Goal: Task Accomplishment & Management: Use online tool/utility

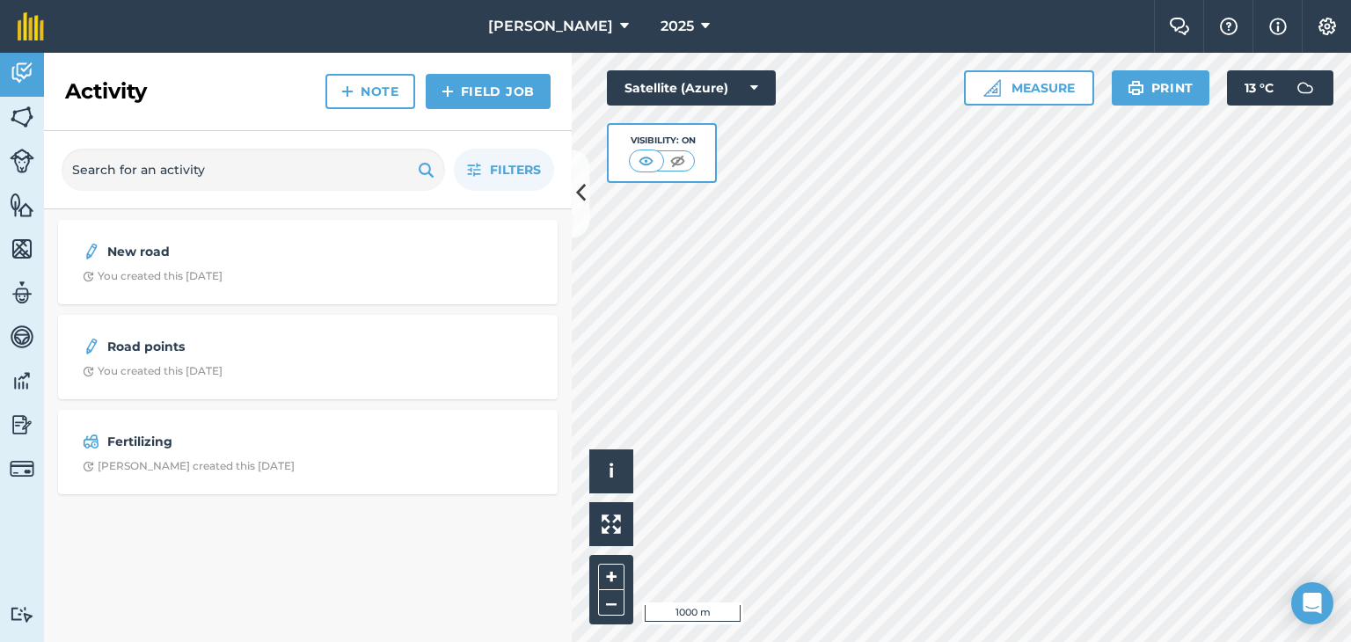
click at [565, 194] on div "Filters" at bounding box center [308, 170] width 528 height 78
click at [579, 192] on icon at bounding box center [581, 194] width 10 height 31
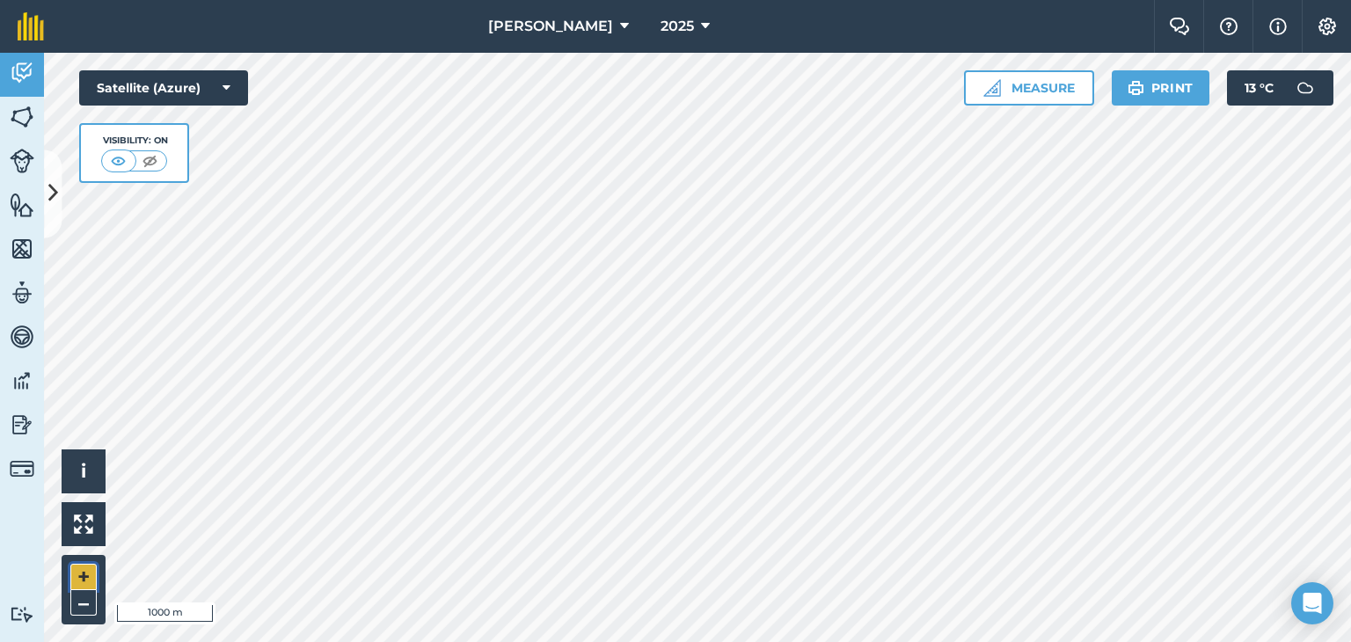
click at [77, 575] on button "+" at bounding box center [83, 577] width 26 height 26
click at [14, 201] on img at bounding box center [22, 205] width 25 height 26
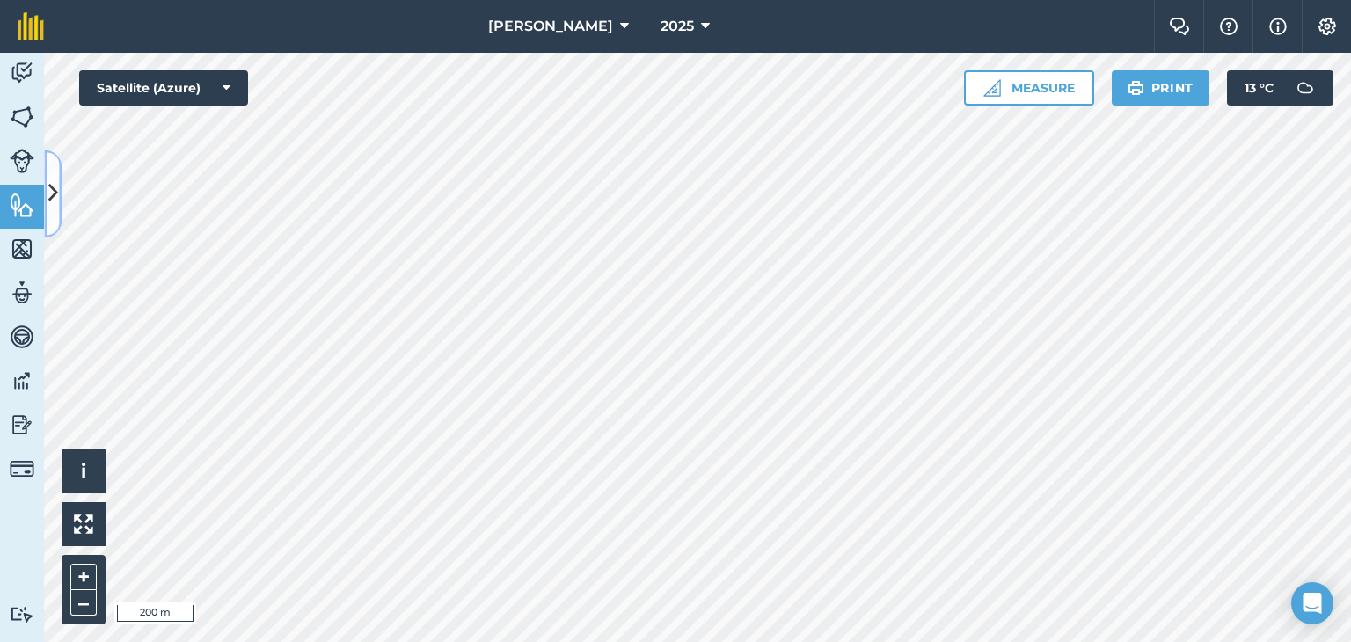
click at [53, 198] on icon at bounding box center [53, 194] width 10 height 31
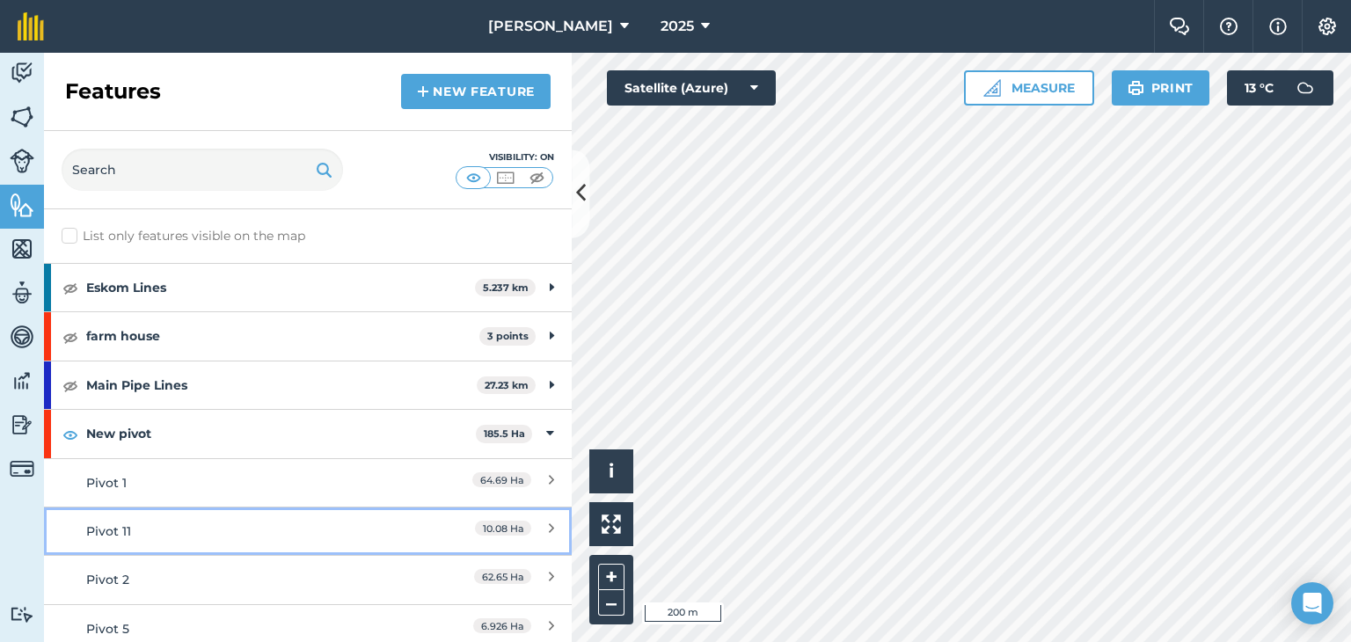
click at [549, 523] on icon at bounding box center [551, 531] width 5 height 19
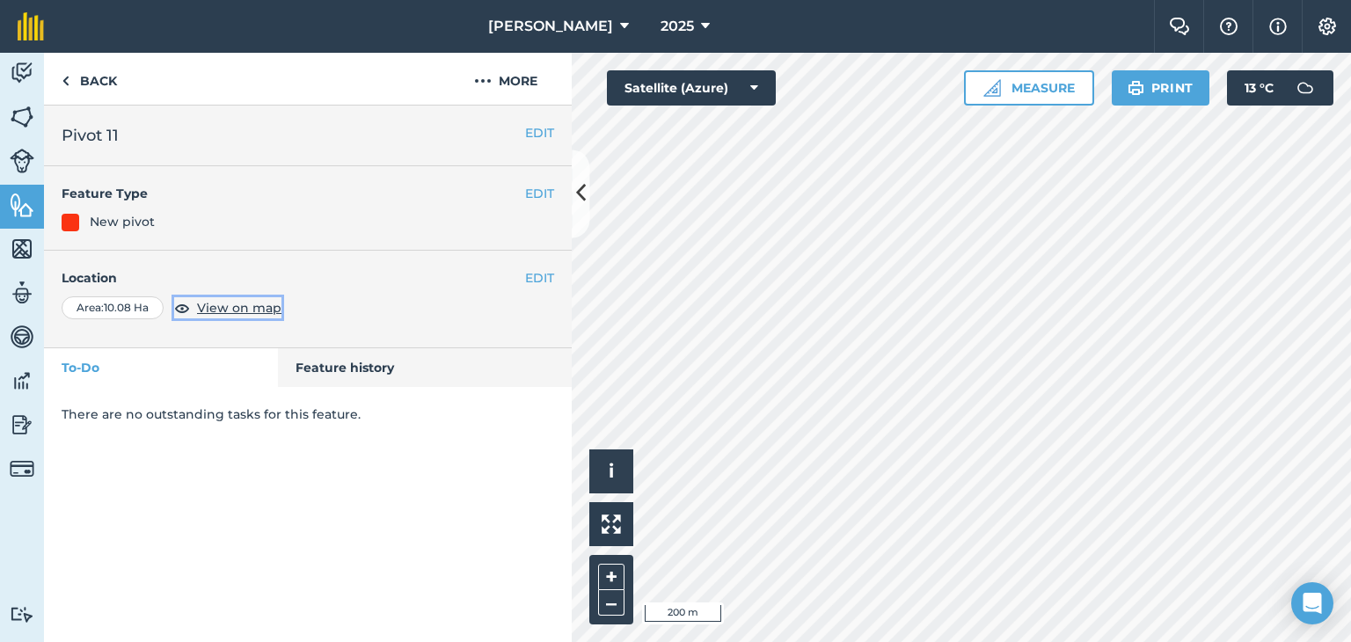
click at [181, 311] on img at bounding box center [182, 307] width 16 height 21
click at [63, 78] on img at bounding box center [66, 80] width 8 height 21
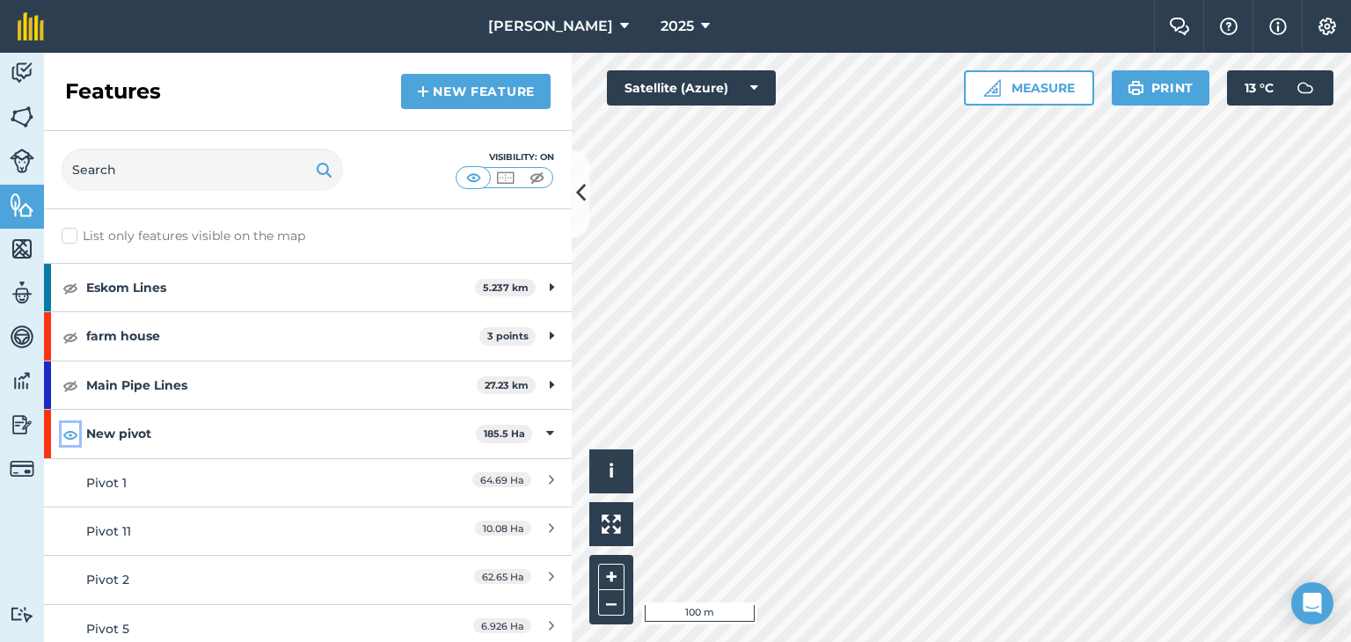
click at [77, 431] on img at bounding box center [70, 434] width 16 height 21
click at [586, 201] on button at bounding box center [581, 194] width 18 height 88
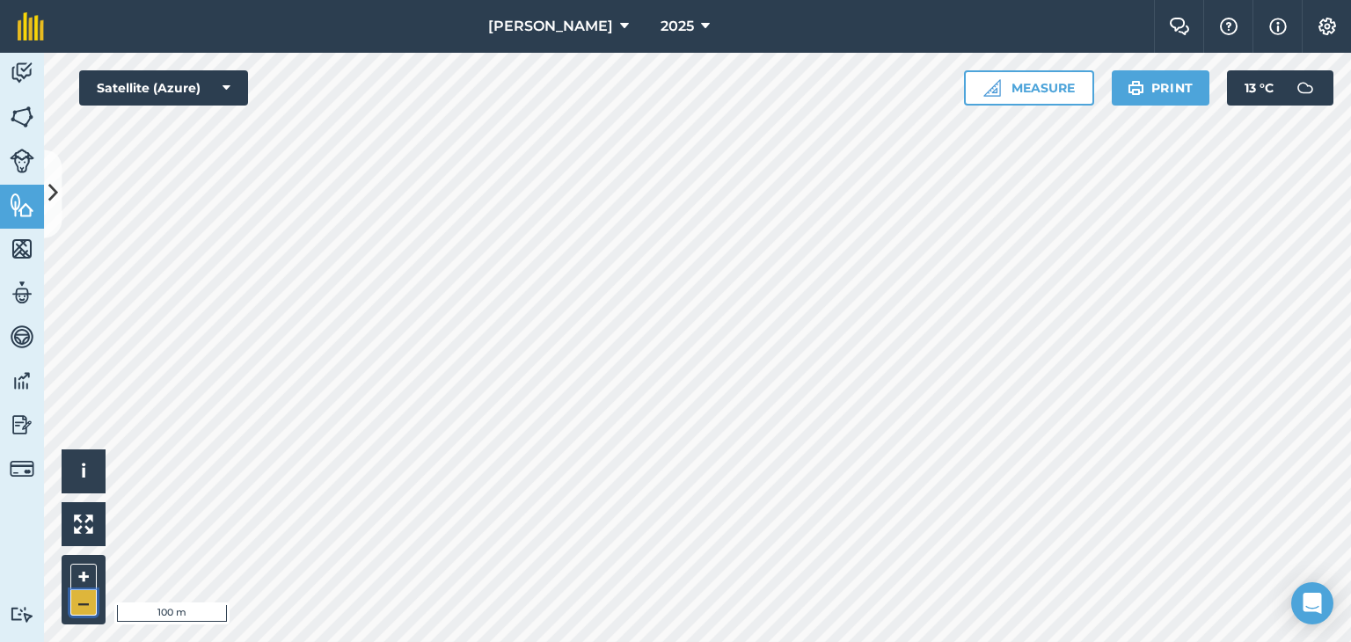
click at [82, 596] on button "–" at bounding box center [83, 603] width 26 height 26
click at [1042, 90] on button "Measure" at bounding box center [1029, 87] width 130 height 35
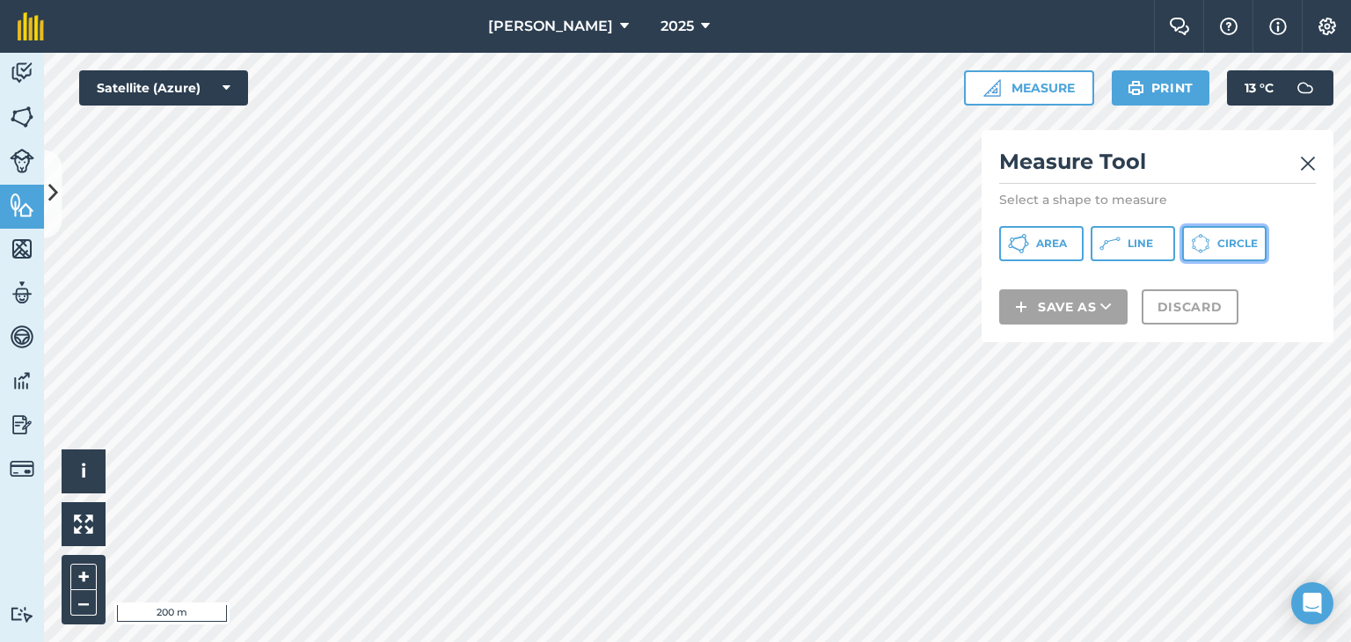
click at [1219, 234] on button "Circle" at bounding box center [1224, 243] width 84 height 35
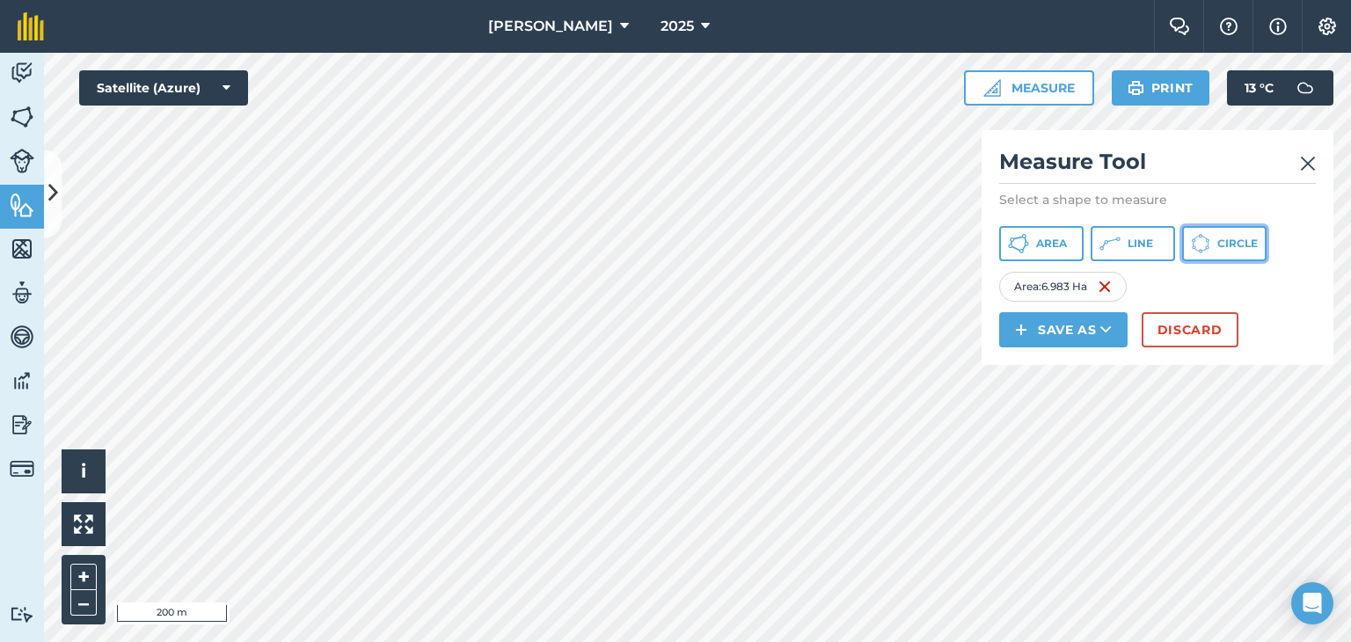
click at [1224, 239] on span "Circle" at bounding box center [1238, 244] width 40 height 14
click at [1110, 325] on icon at bounding box center [1106, 330] width 11 height 18
click at [1065, 406] on link "Feature" at bounding box center [1063, 409] width 123 height 39
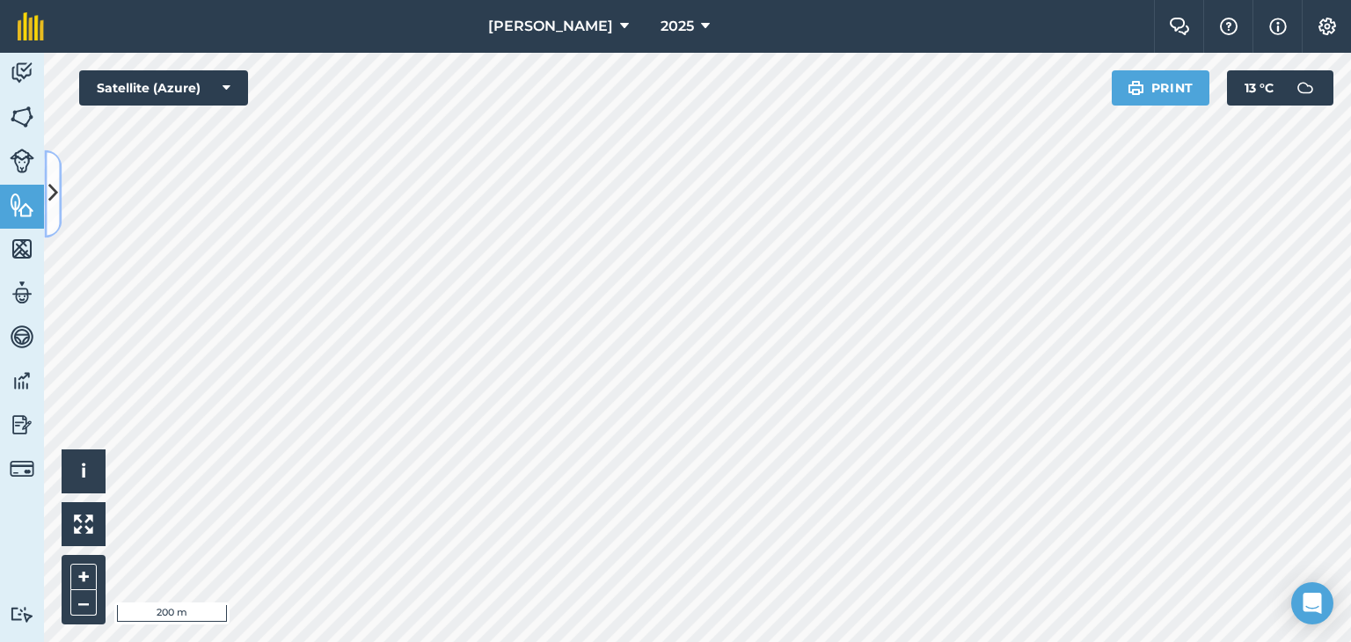
click at [53, 187] on icon at bounding box center [53, 194] width 10 height 31
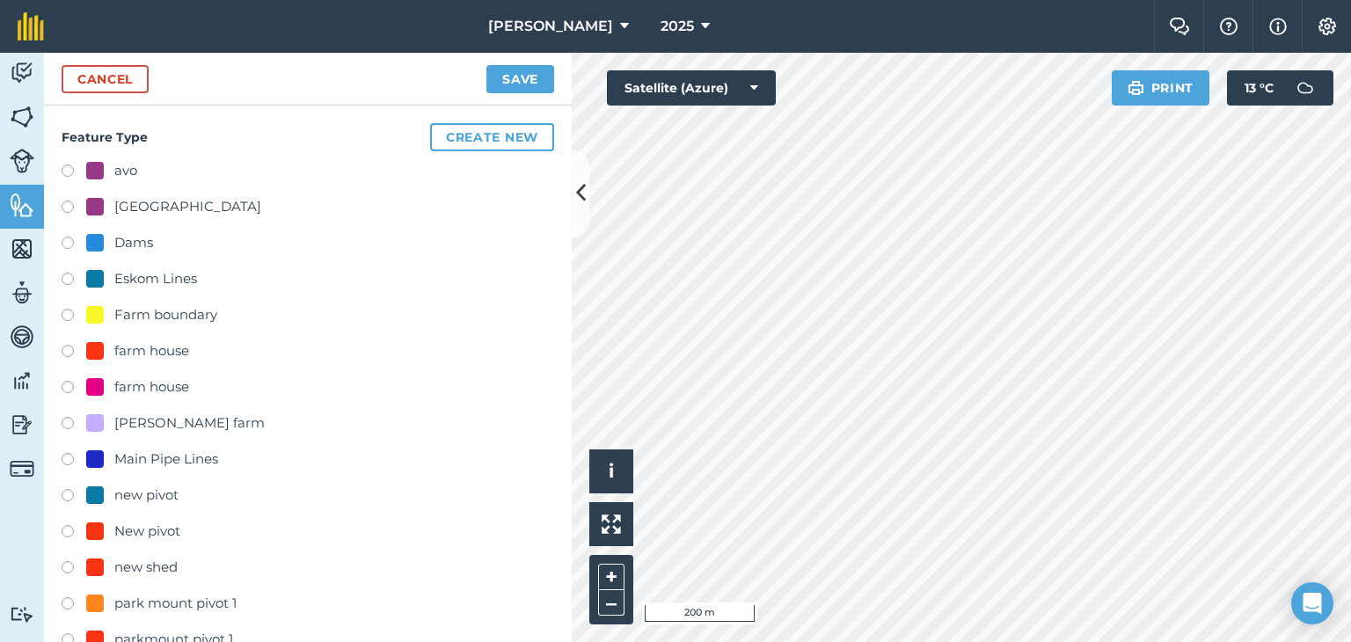
click at [67, 494] on label at bounding box center [74, 498] width 25 height 18
radio input "true"
type input "new pivot"
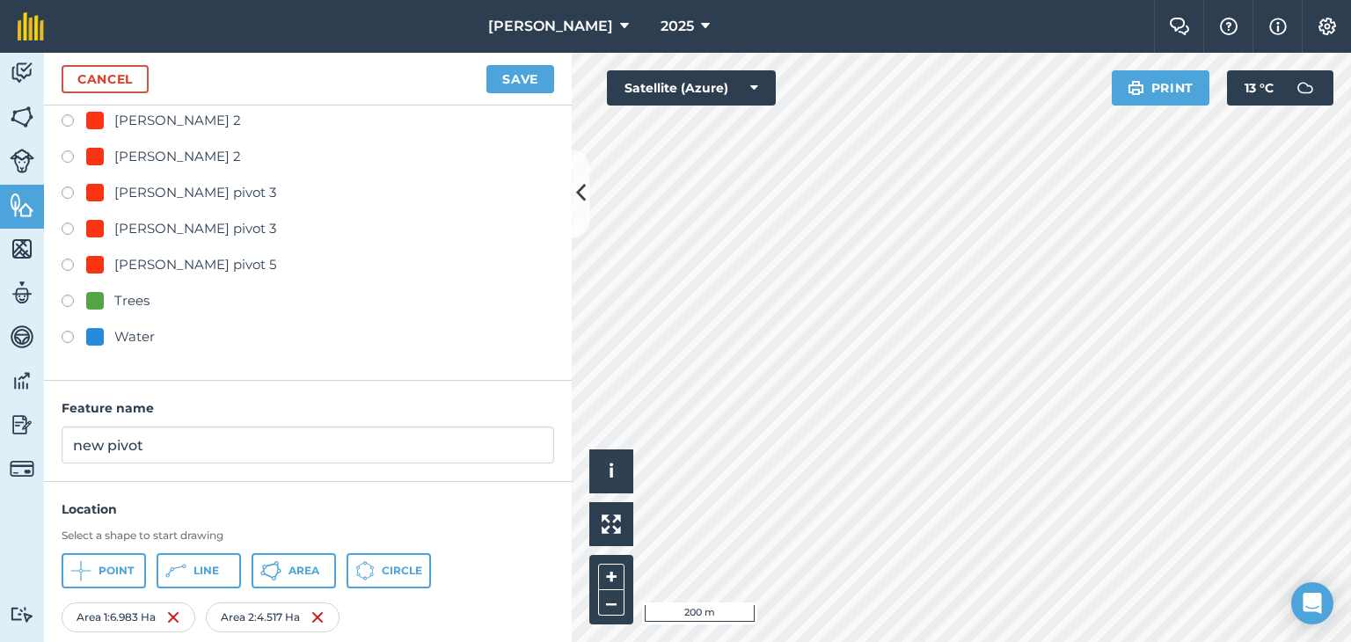
scroll to position [965, 0]
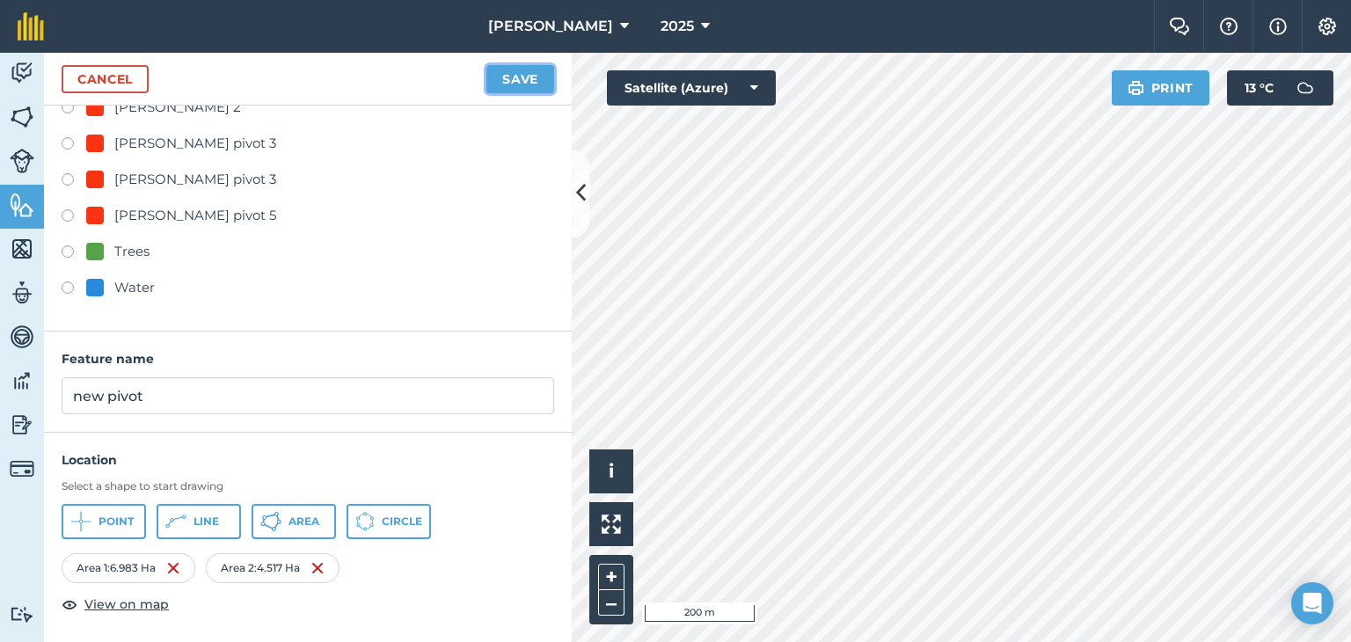
click at [519, 77] on button "Save" at bounding box center [520, 79] width 68 height 28
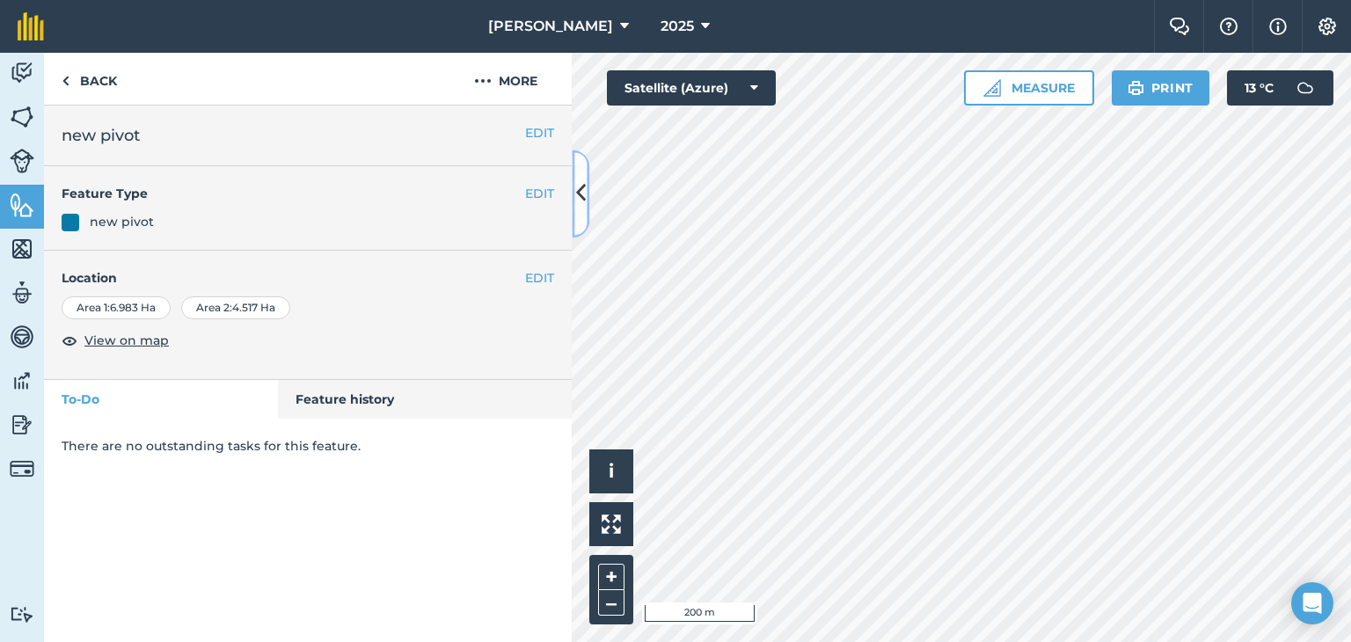
click at [574, 194] on button at bounding box center [581, 194] width 18 height 88
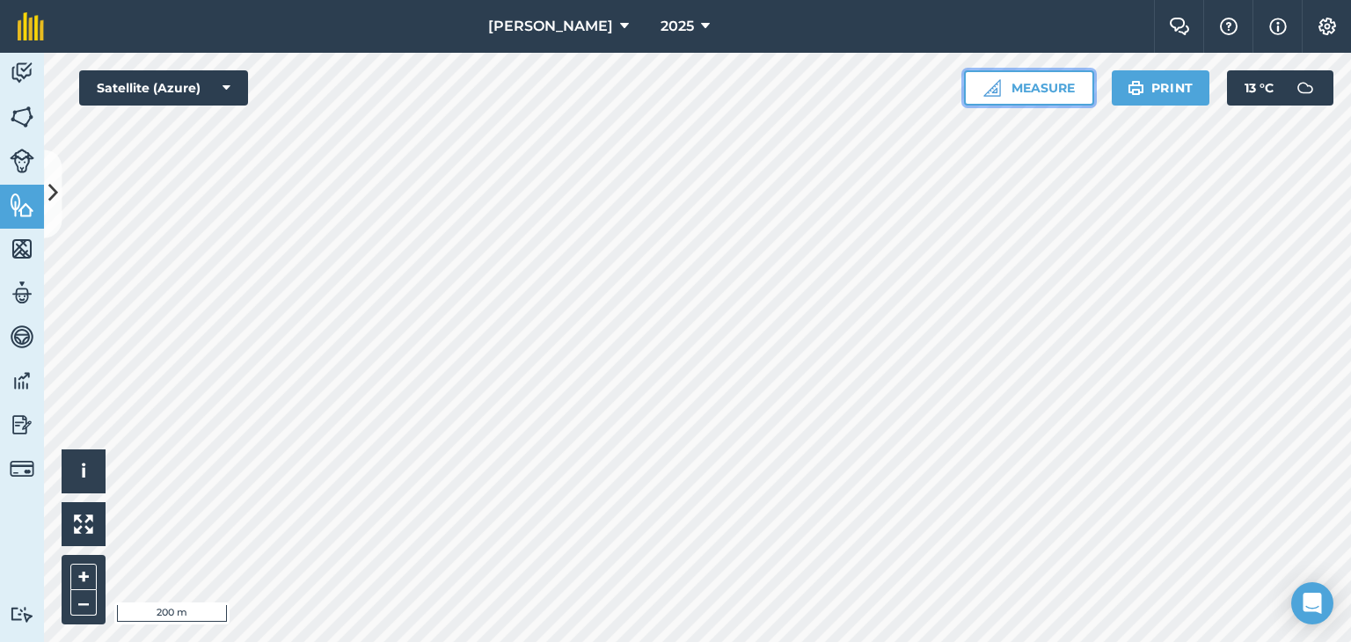
click at [1028, 84] on button "Measure" at bounding box center [1029, 87] width 130 height 35
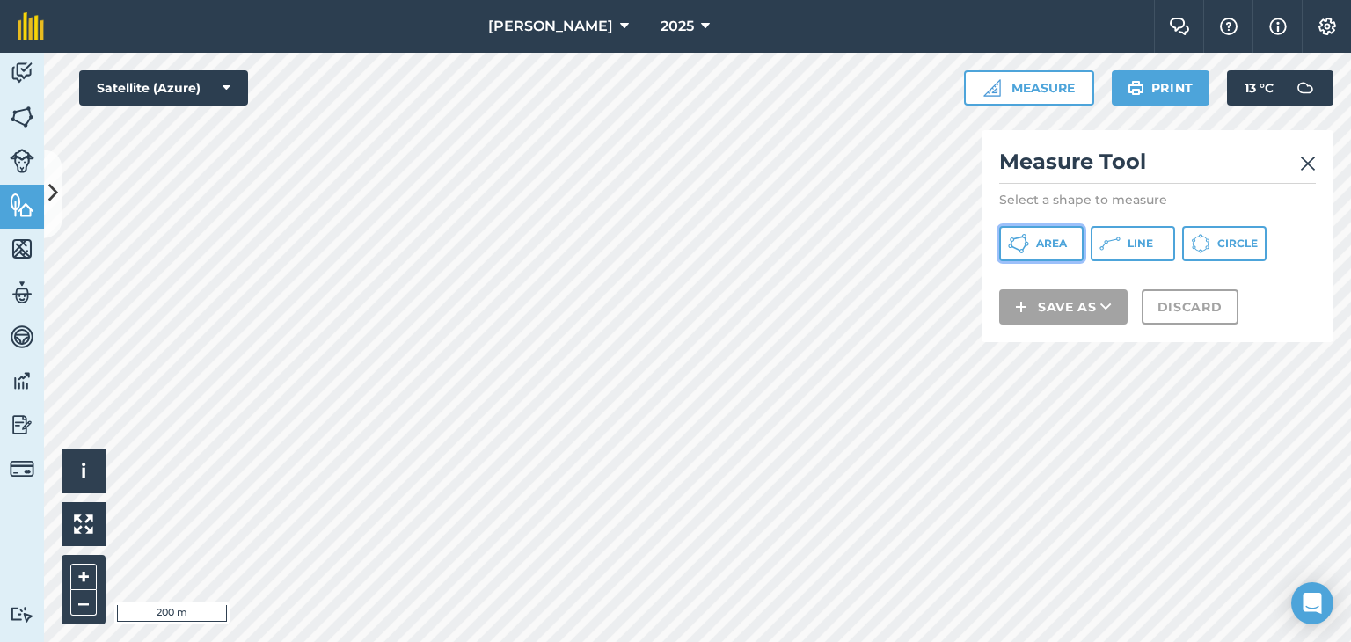
click at [1034, 242] on button "Area" at bounding box center [1041, 243] width 84 height 35
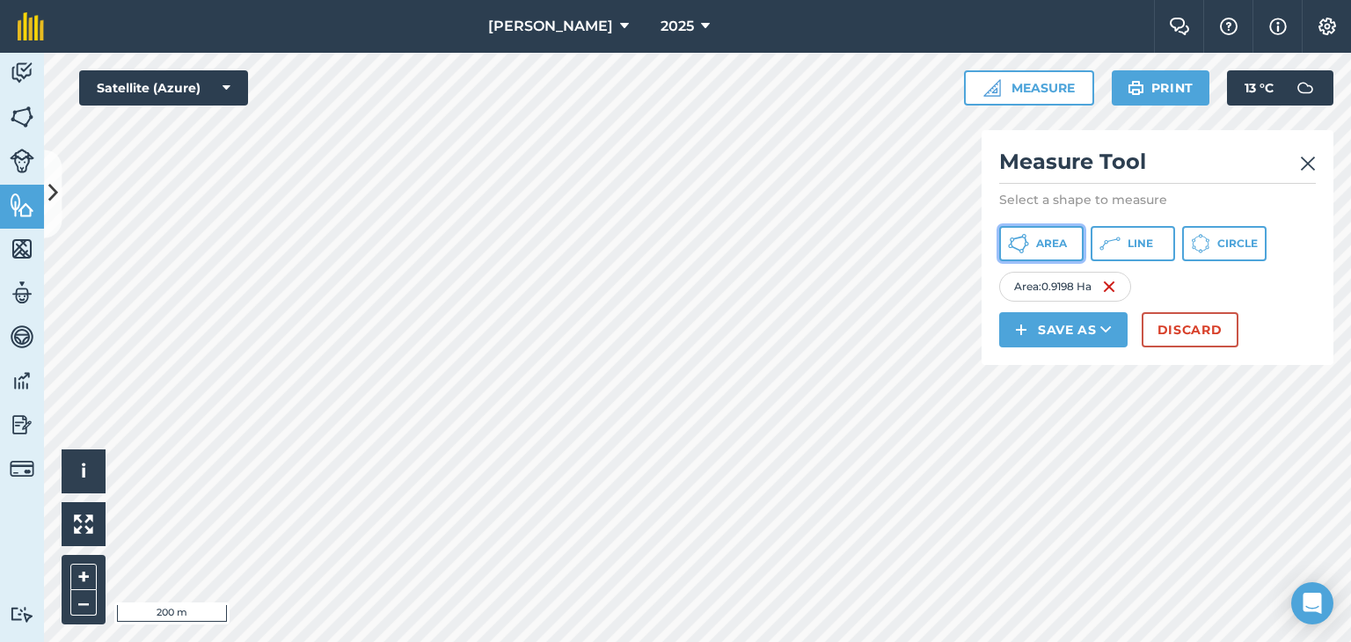
click at [1055, 239] on span "Area" at bounding box center [1051, 244] width 31 height 14
click at [1034, 238] on button "Area" at bounding box center [1041, 243] width 84 height 35
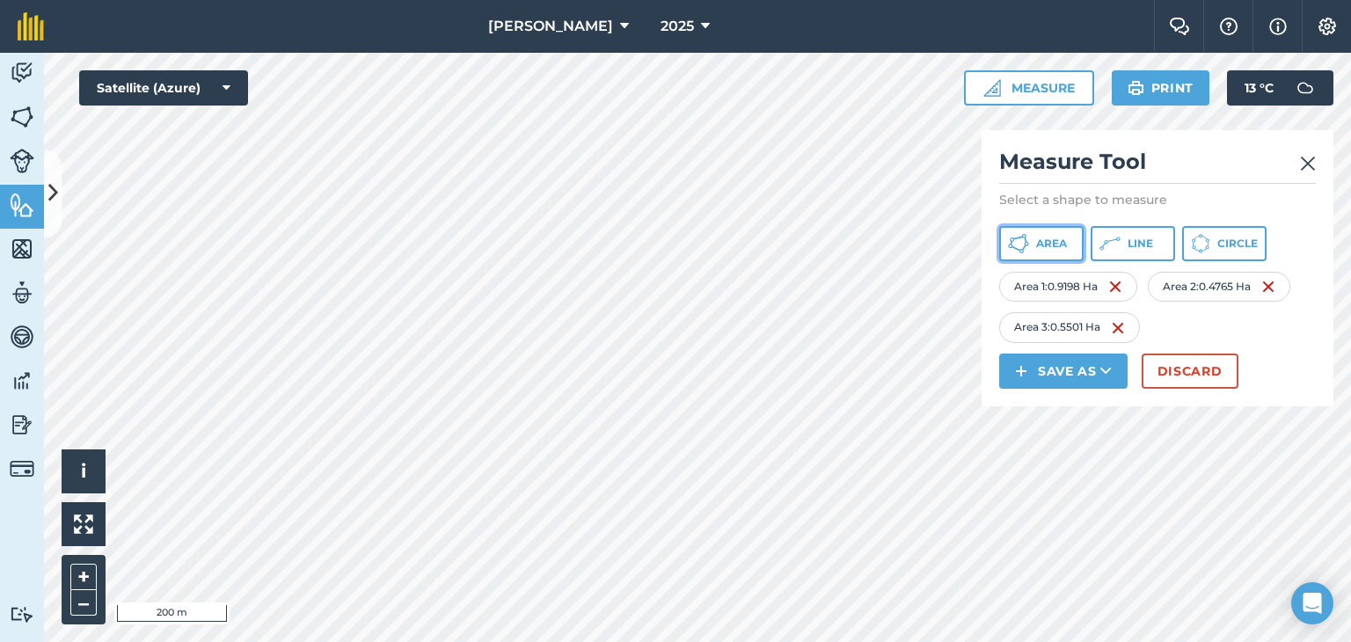
click at [1052, 240] on span "Area" at bounding box center [1051, 244] width 31 height 14
click at [1049, 245] on span "Area" at bounding box center [1051, 244] width 31 height 14
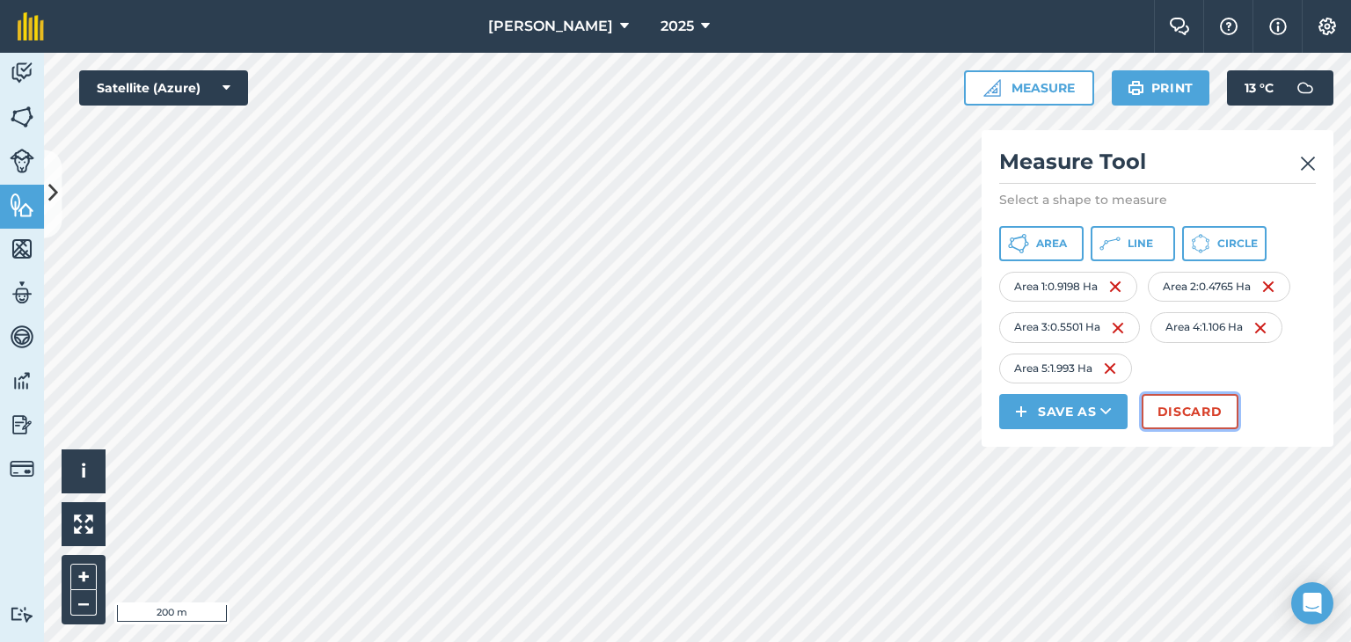
click at [1225, 409] on button "Discard" at bounding box center [1190, 411] width 97 height 35
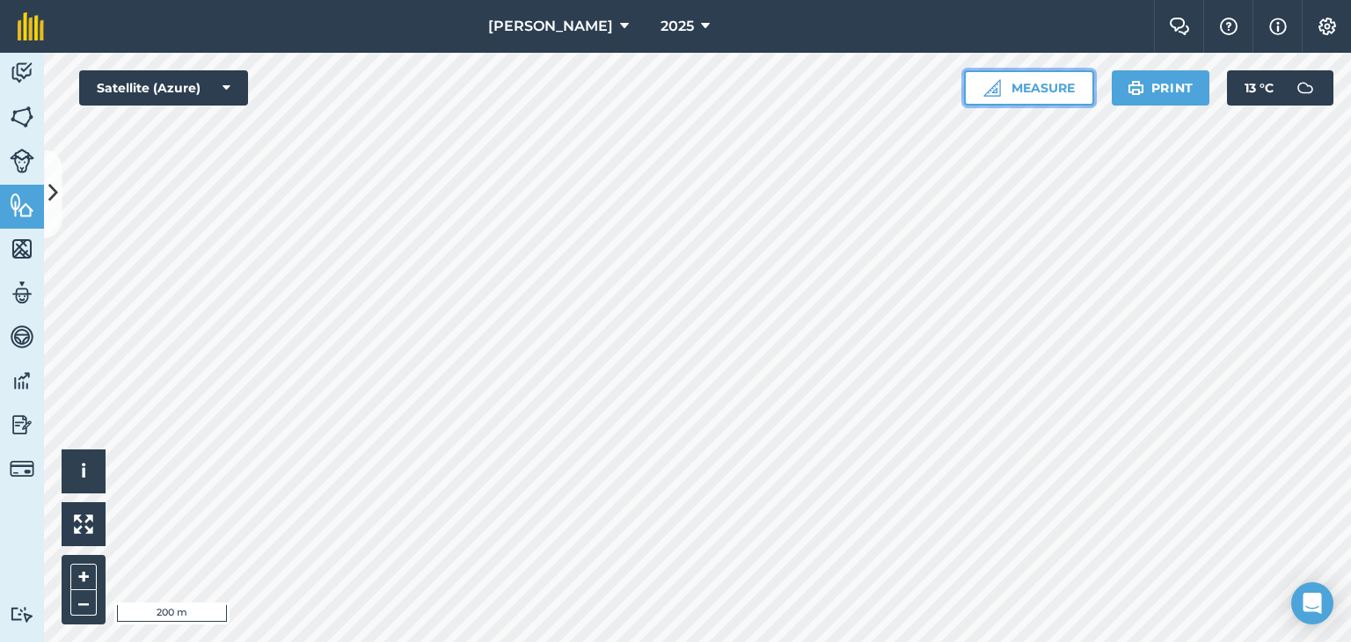
click at [1048, 83] on button "Measure" at bounding box center [1029, 87] width 130 height 35
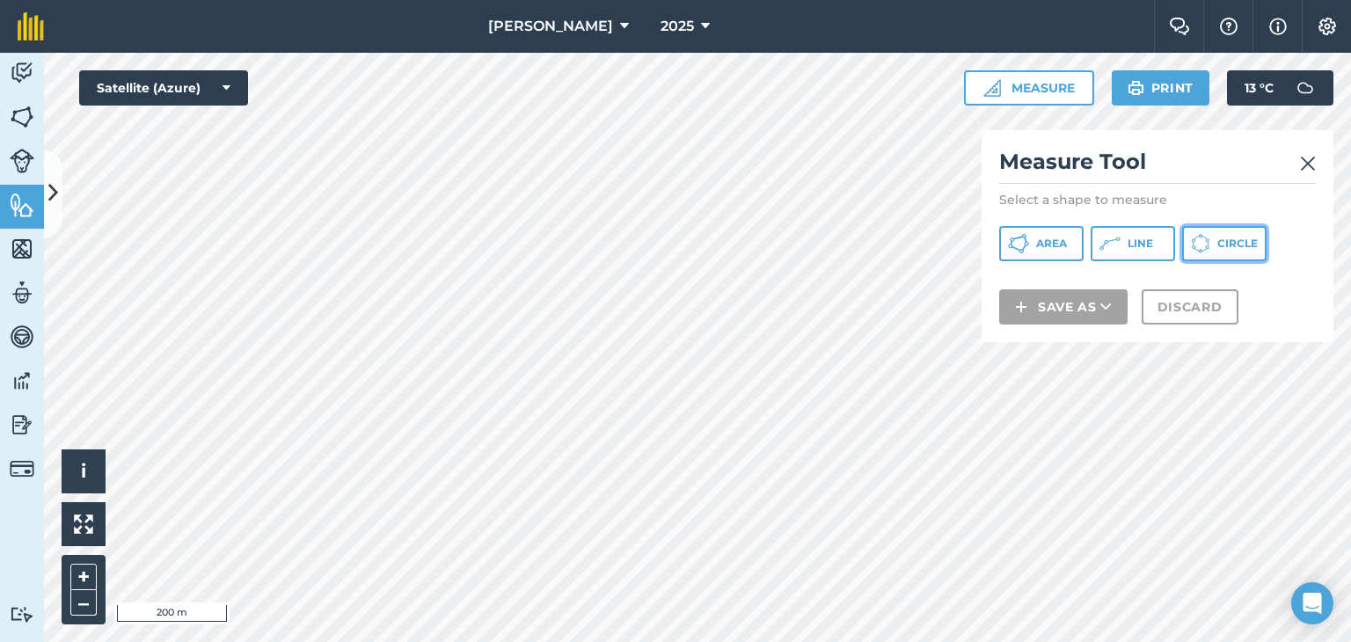
click at [1235, 244] on span "Circle" at bounding box center [1238, 244] width 40 height 14
